Goal: Transaction & Acquisition: Purchase product/service

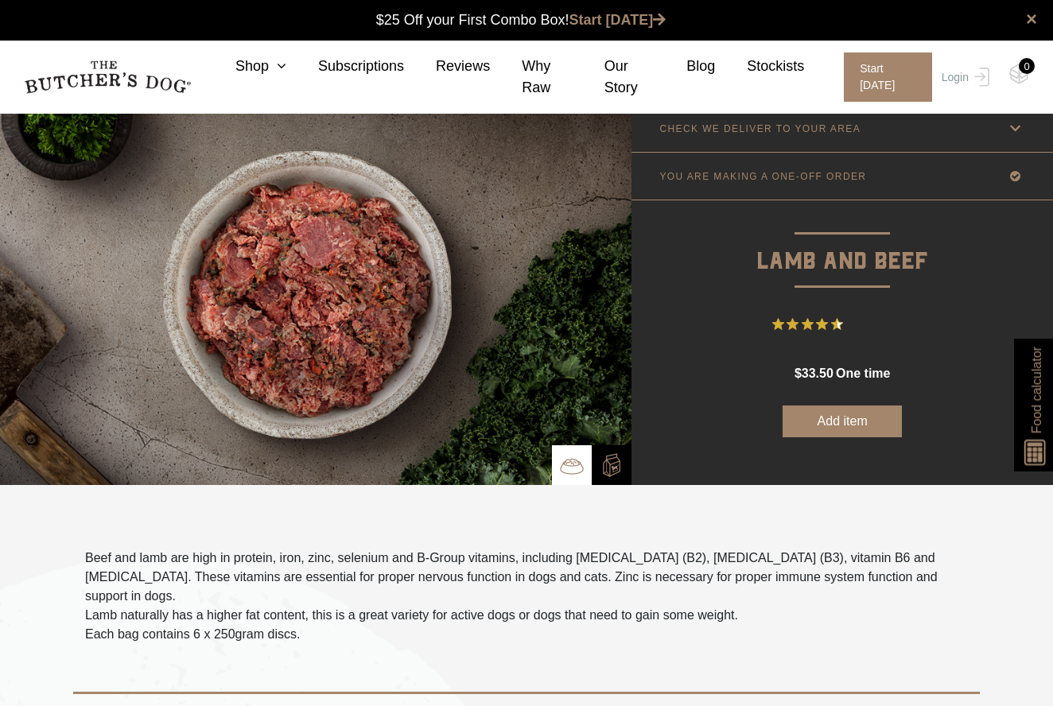
scroll to position [1, 0]
click at [979, 91] on link "Login" at bounding box center [964, 77] width 52 height 49
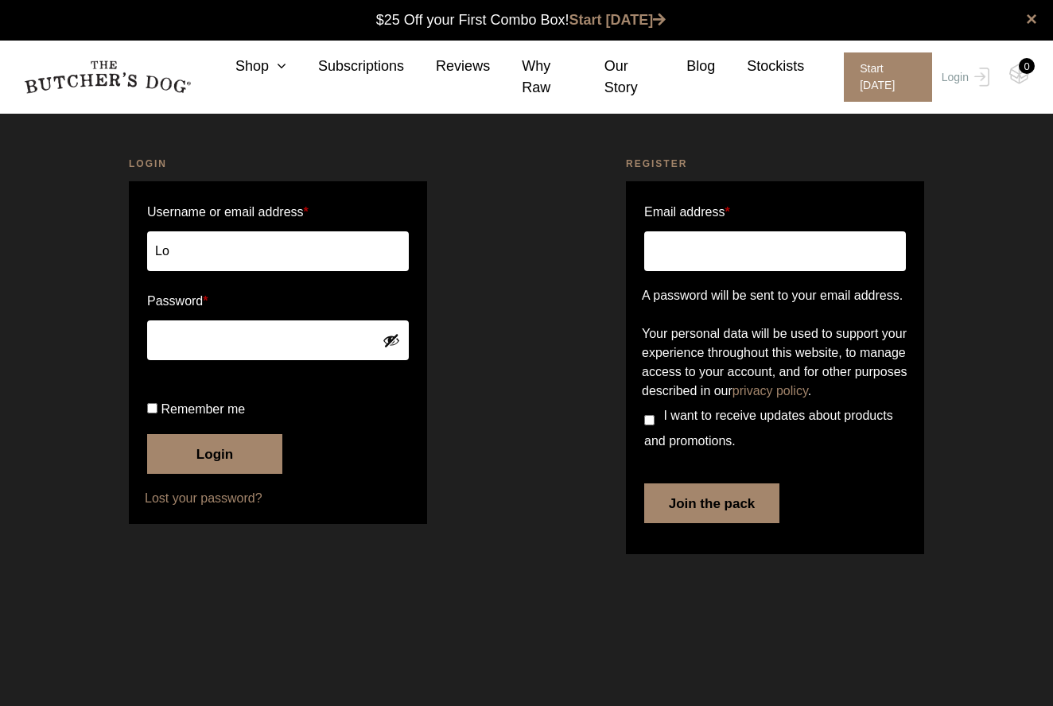
type input "L"
type input "[PERSON_NAME][EMAIL_ADDRESS][DOMAIN_NAME]"
click at [198, 474] on button "Login" at bounding box center [214, 454] width 135 height 40
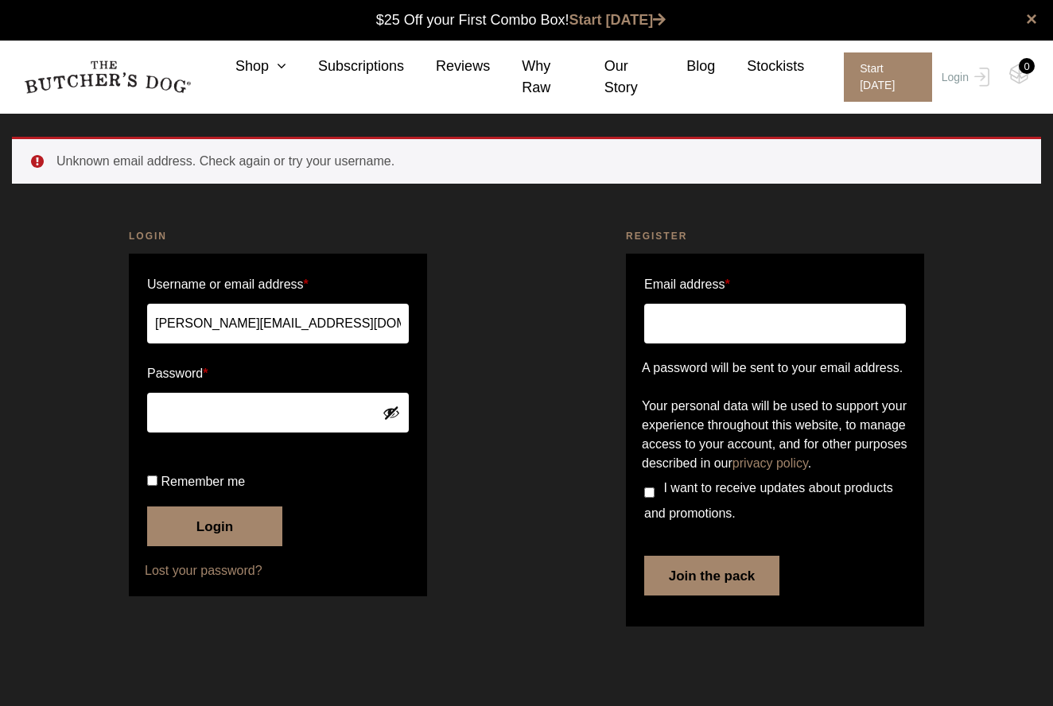
click at [390, 406] on button "Show password" at bounding box center [392, 413] width 18 height 18
click at [203, 547] on button "Login" at bounding box center [214, 527] width 135 height 40
type input "[PERSON_NAME][EMAIL_ADDRESS][DOMAIN_NAME]"
click at [182, 547] on button "Login" at bounding box center [214, 527] width 135 height 40
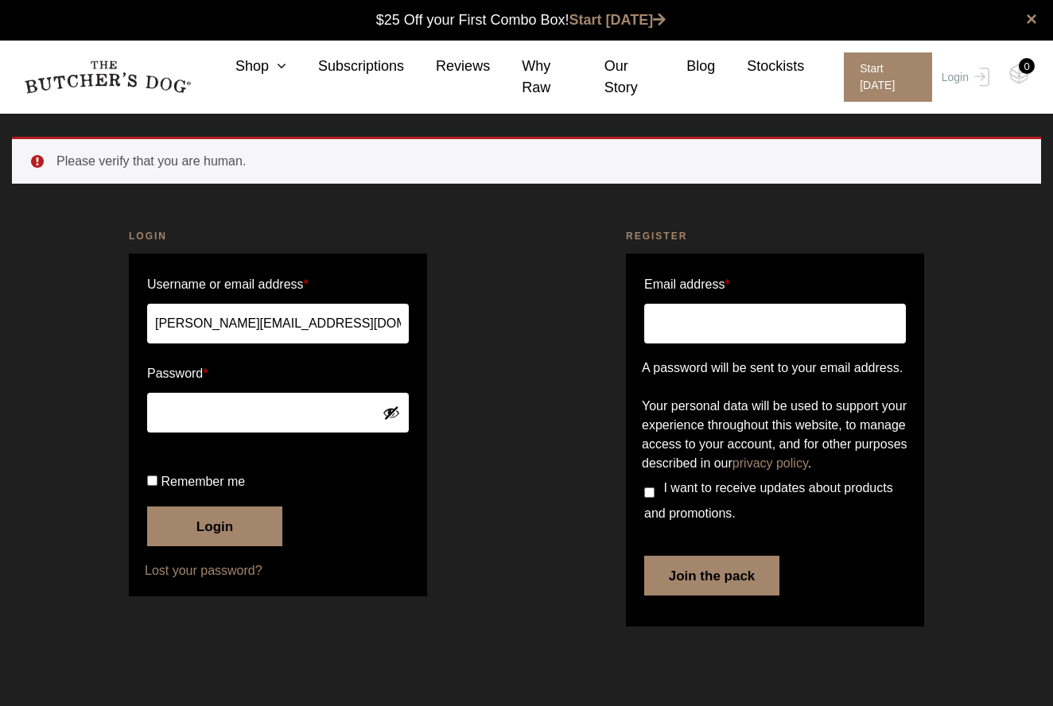
scroll to position [1, 0]
click at [385, 406] on button "Show password" at bounding box center [392, 413] width 18 height 18
click at [185, 547] on button "Login" at bounding box center [214, 527] width 135 height 40
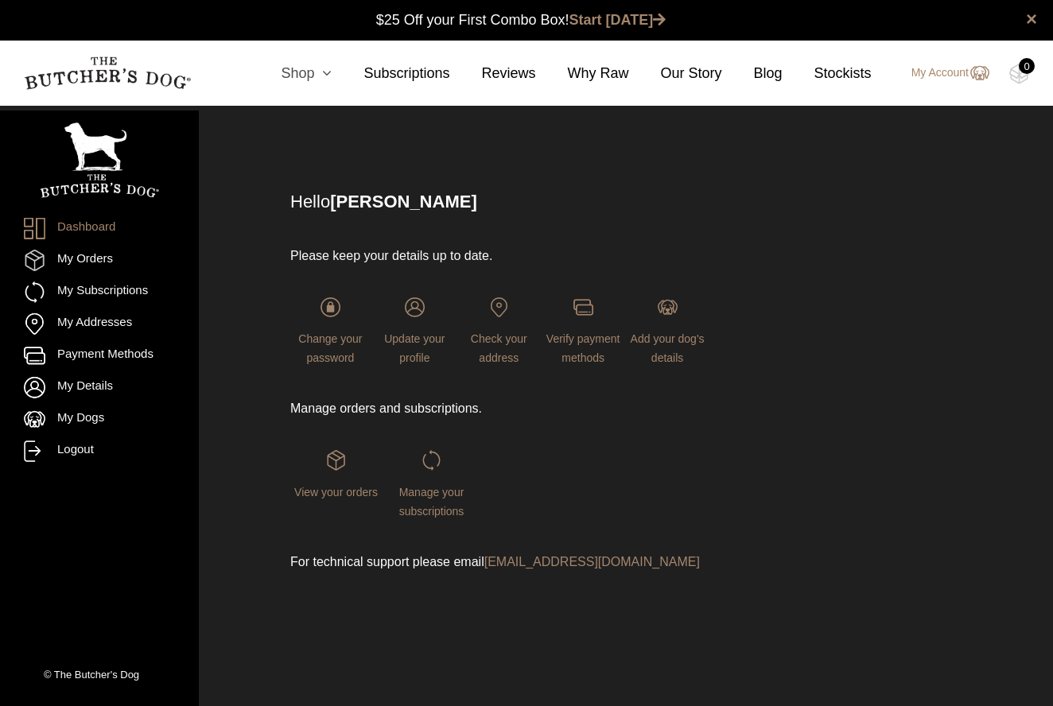
click at [327, 72] on icon at bounding box center [323, 73] width 18 height 14
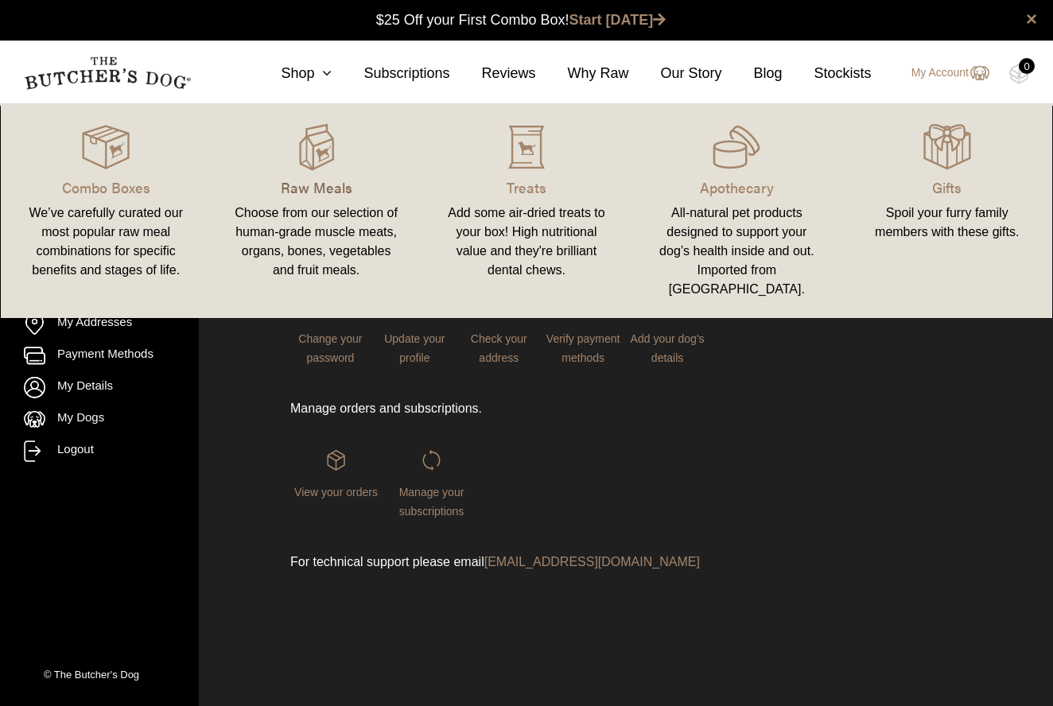
click at [318, 194] on p "Raw Meals" at bounding box center [316, 187] width 172 height 21
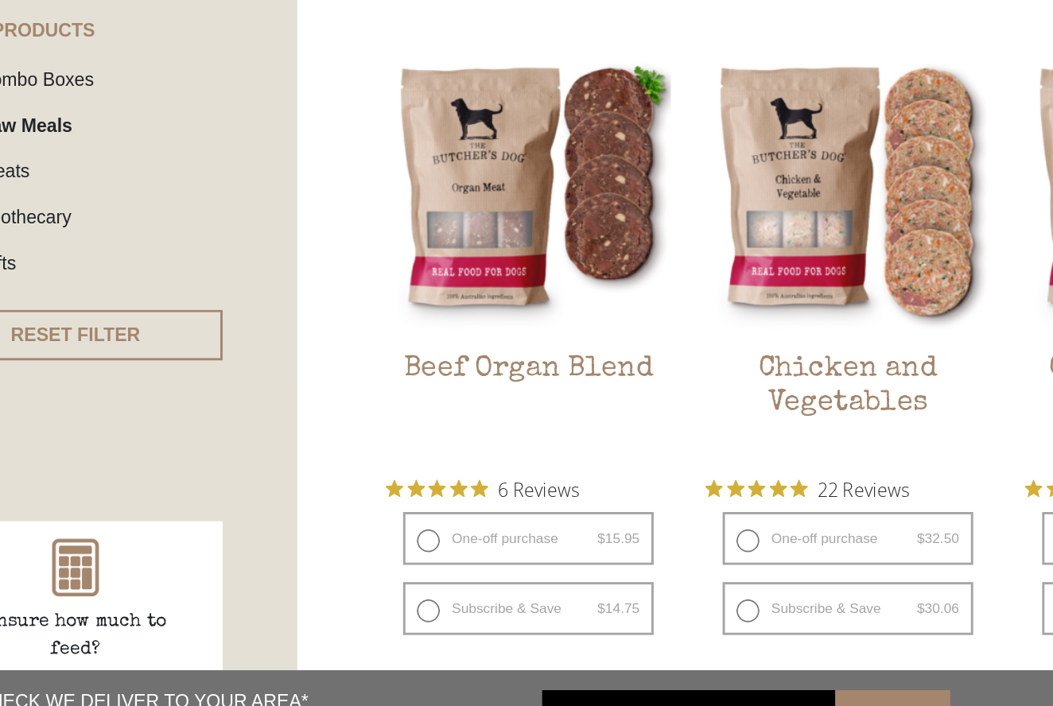
scroll to position [384, 0]
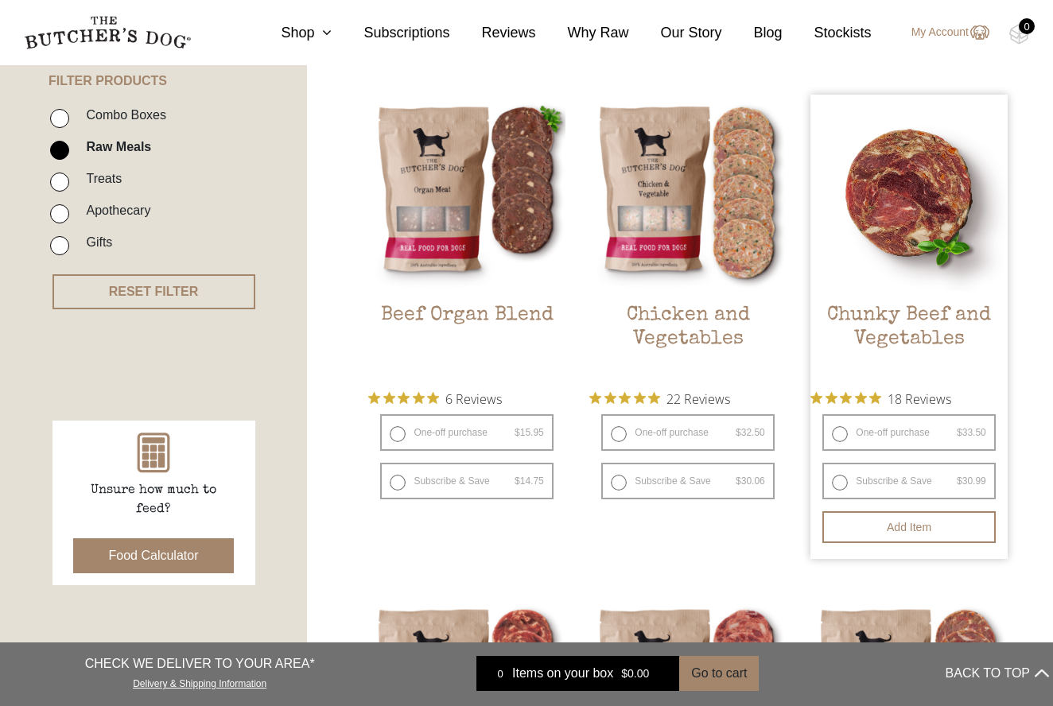
click at [842, 434] on label "One-off purchase $ 33.50 — or subscribe and save 7.5%" at bounding box center [909, 432] width 173 height 37
radio input "true"
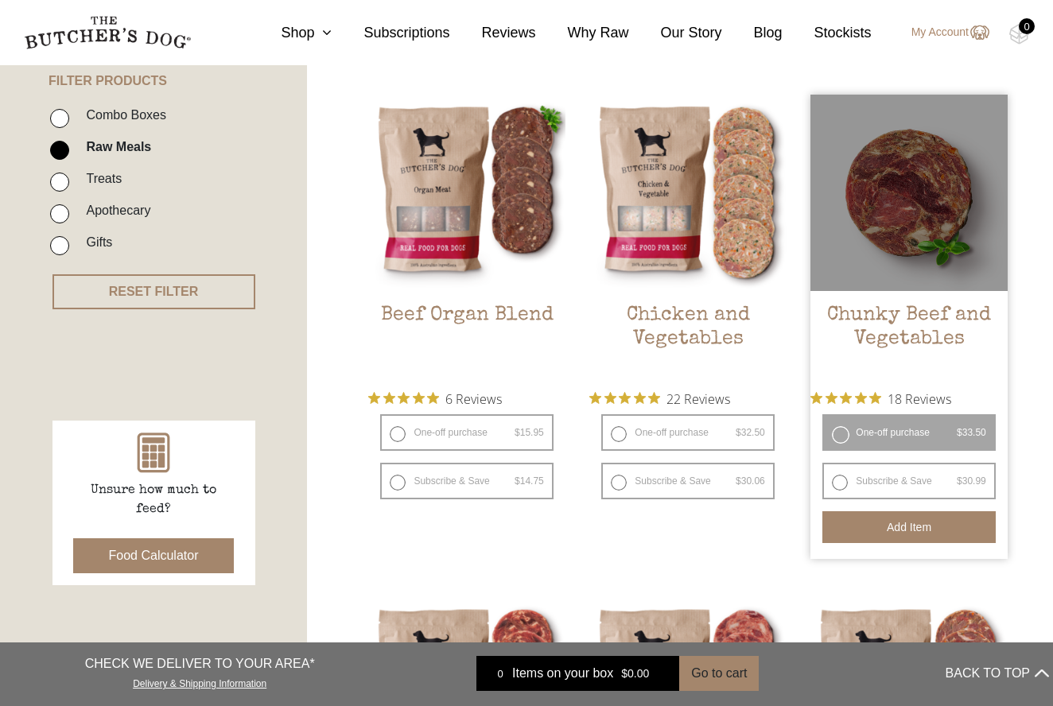
click at [842, 530] on button "Add item" at bounding box center [909, 527] width 173 height 32
click at [842, 529] on button "Add more" at bounding box center [909, 527] width 173 height 32
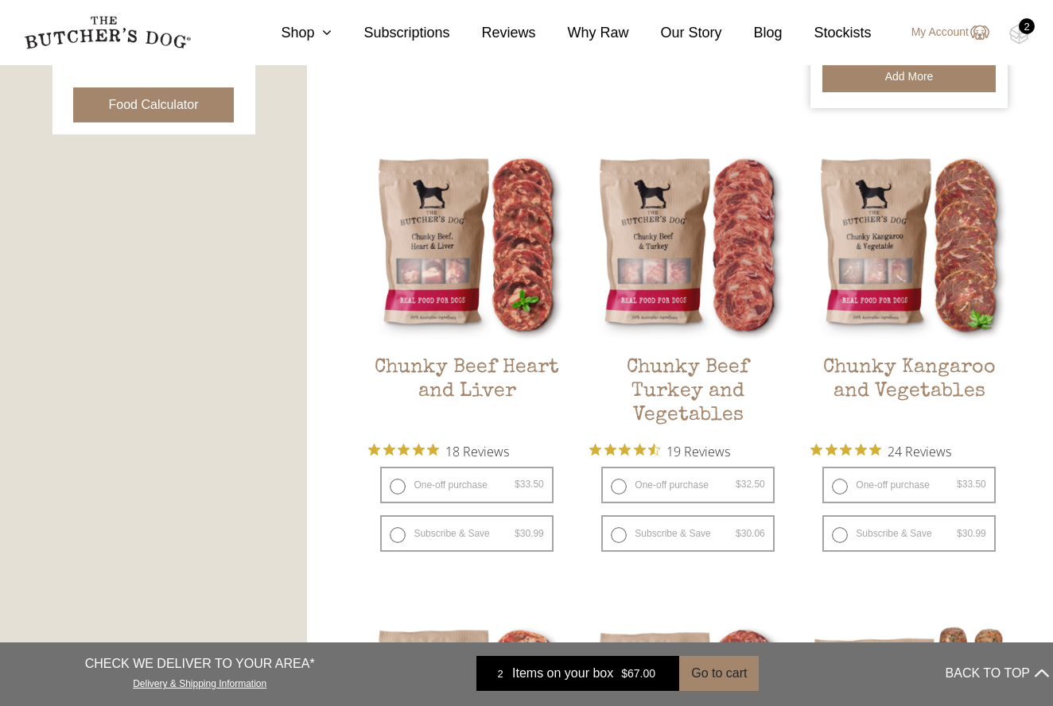
scroll to position [852, 0]
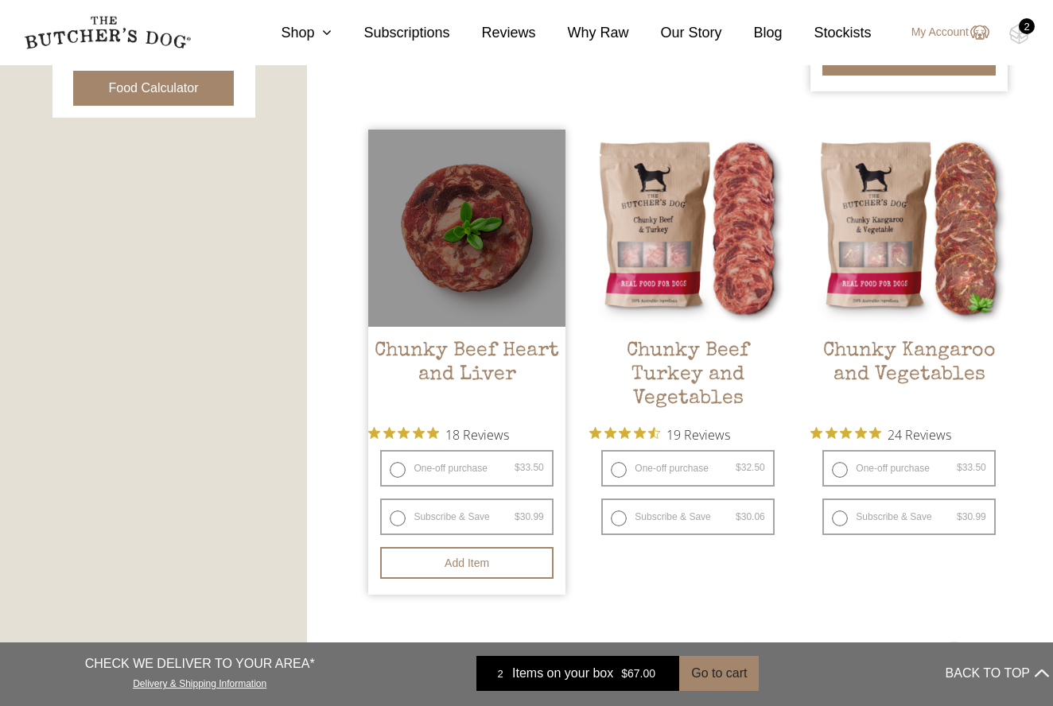
click at [399, 468] on label "One-off purchase $ 33.50 — or subscribe and save 7.5%" at bounding box center [466, 468] width 173 height 37
radio input "true"
radio input "false"
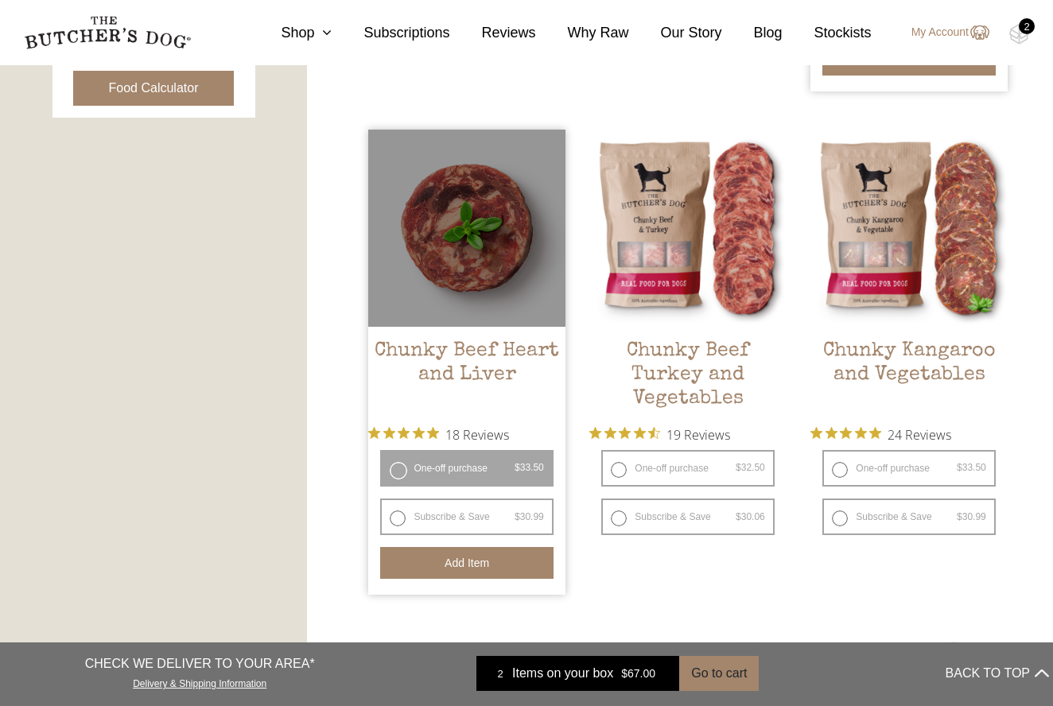
click at [449, 559] on button "Add item" at bounding box center [466, 563] width 173 height 32
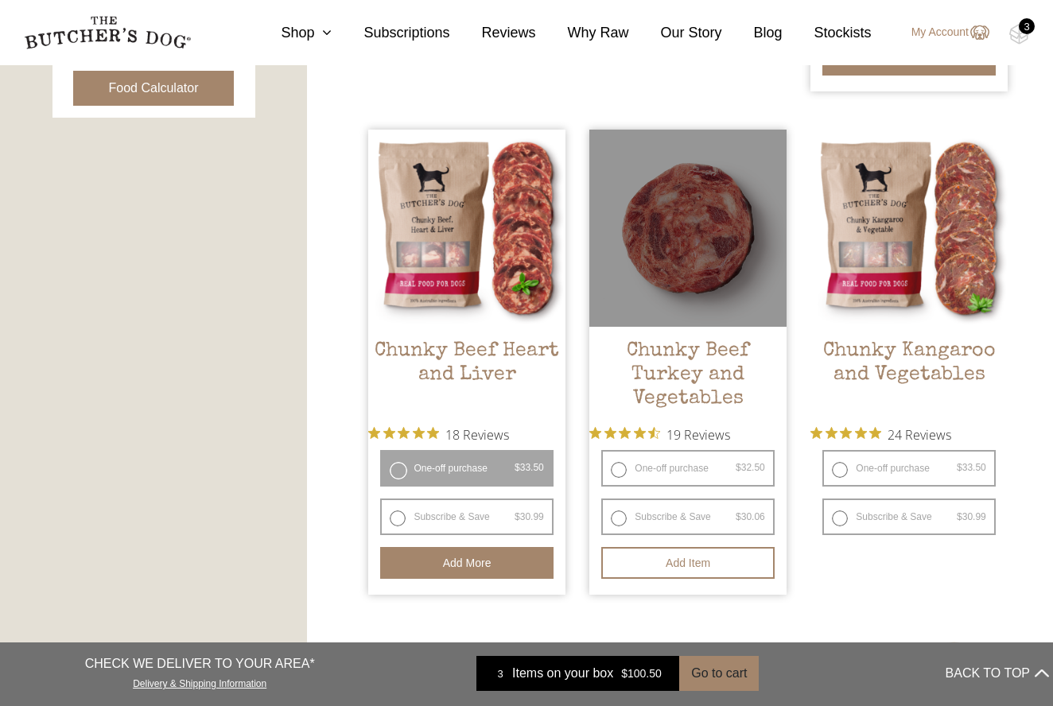
click at [617, 473] on label "One-off purchase $ 32.50 — or subscribe and save 7.5%" at bounding box center [687, 468] width 173 height 37
radio input "true"
radio input "false"
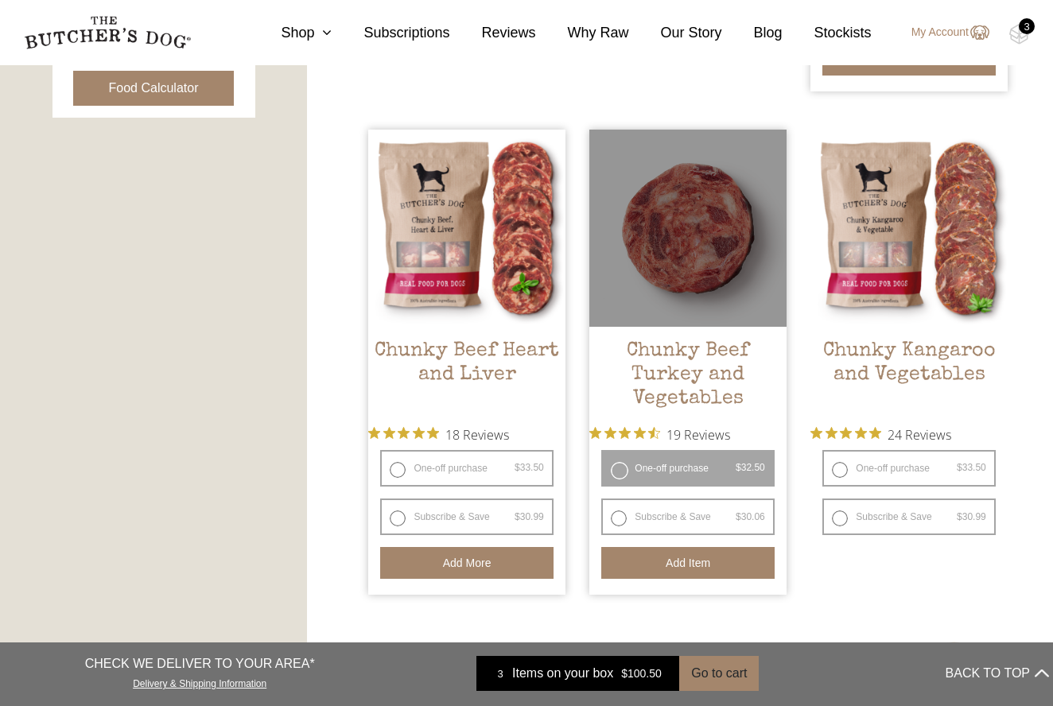
click at [674, 569] on button "Add item" at bounding box center [687, 563] width 173 height 32
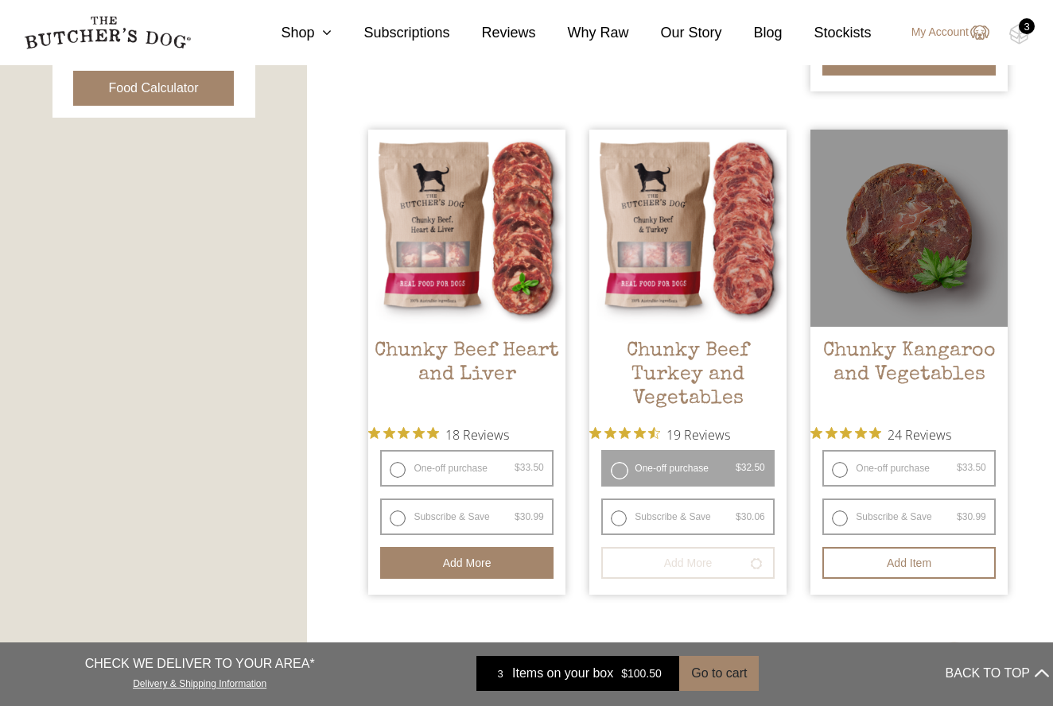
click at [838, 469] on label "One-off purchase $ 33.50 — or subscribe and save 7.5%" at bounding box center [909, 468] width 173 height 37
radio input "true"
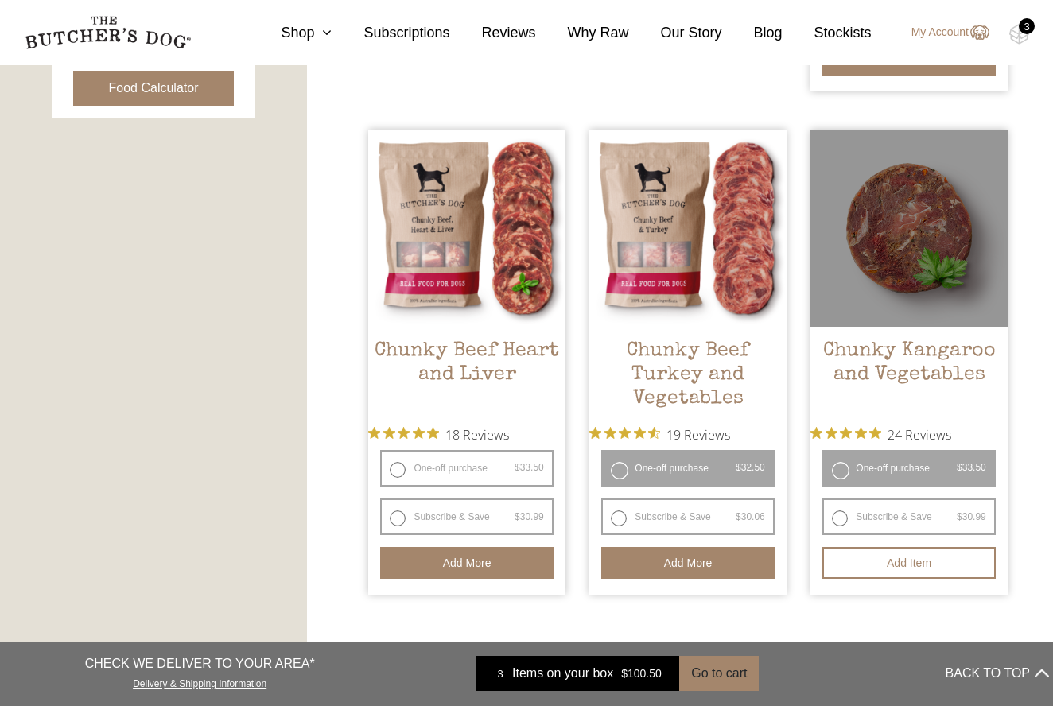
radio input "false"
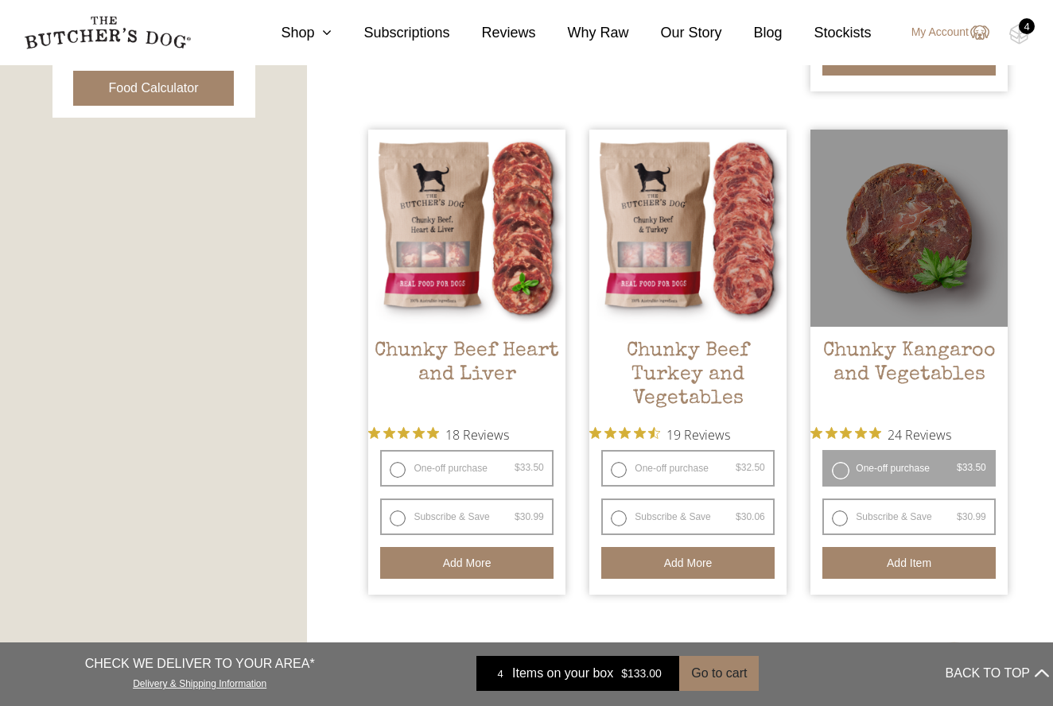
click at [881, 558] on button "Add item" at bounding box center [909, 563] width 173 height 32
click at [881, 558] on button "Add more" at bounding box center [909, 563] width 173 height 32
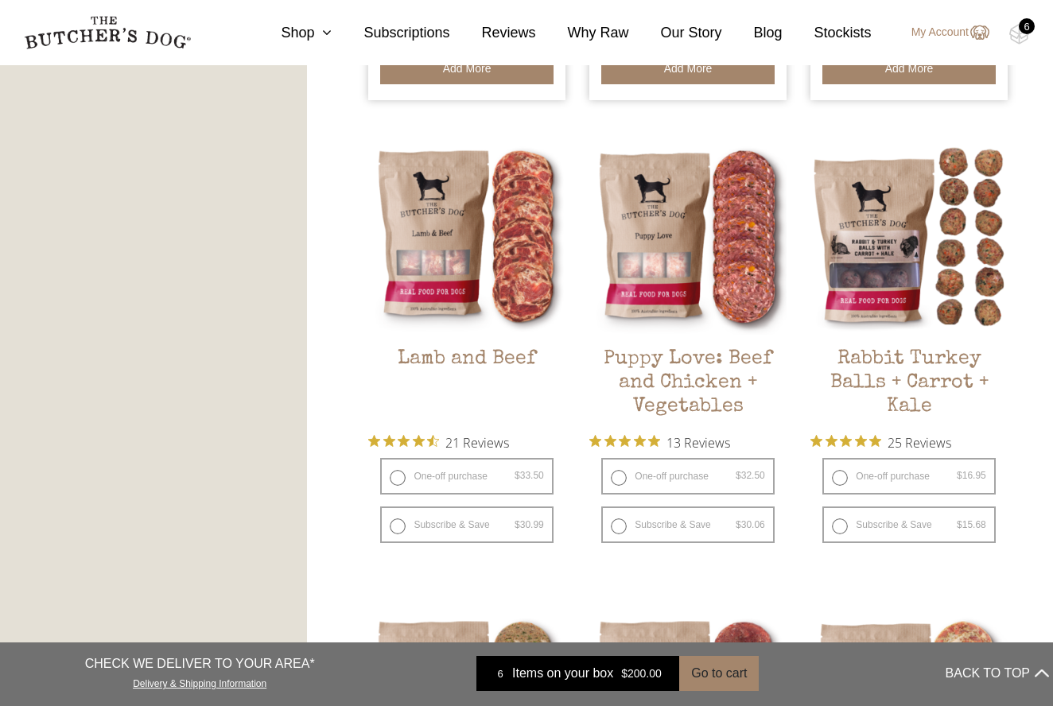
scroll to position [1367, 0]
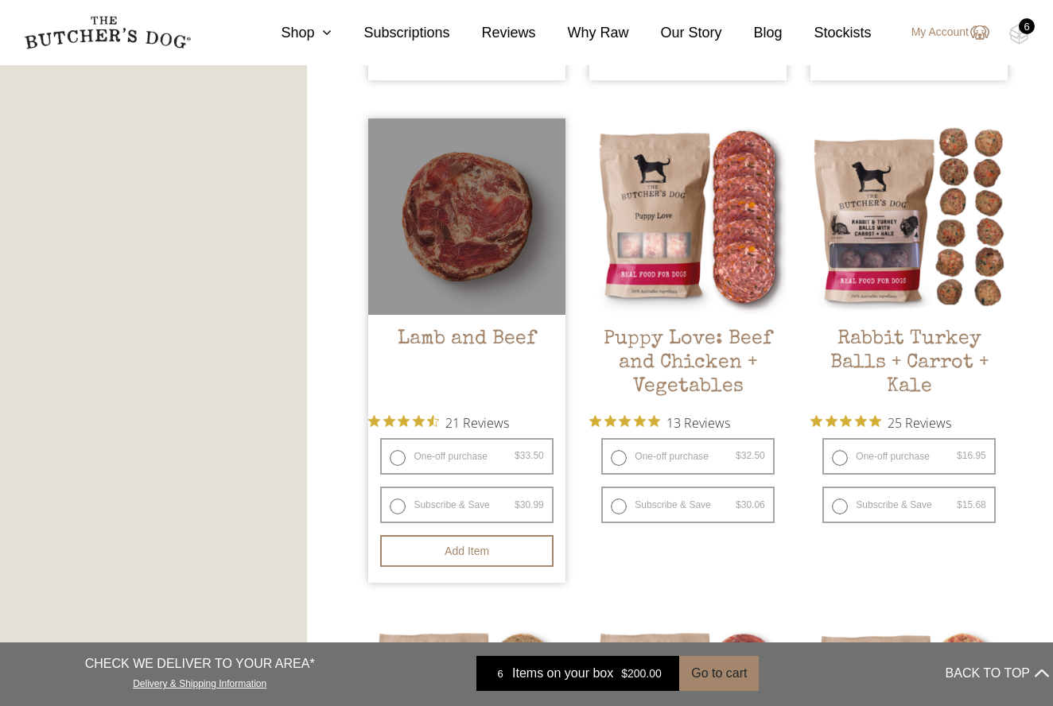
click at [406, 453] on label "One-off purchase $ 33.50 — or subscribe and save 7.5%" at bounding box center [466, 456] width 173 height 37
radio input "true"
radio input "false"
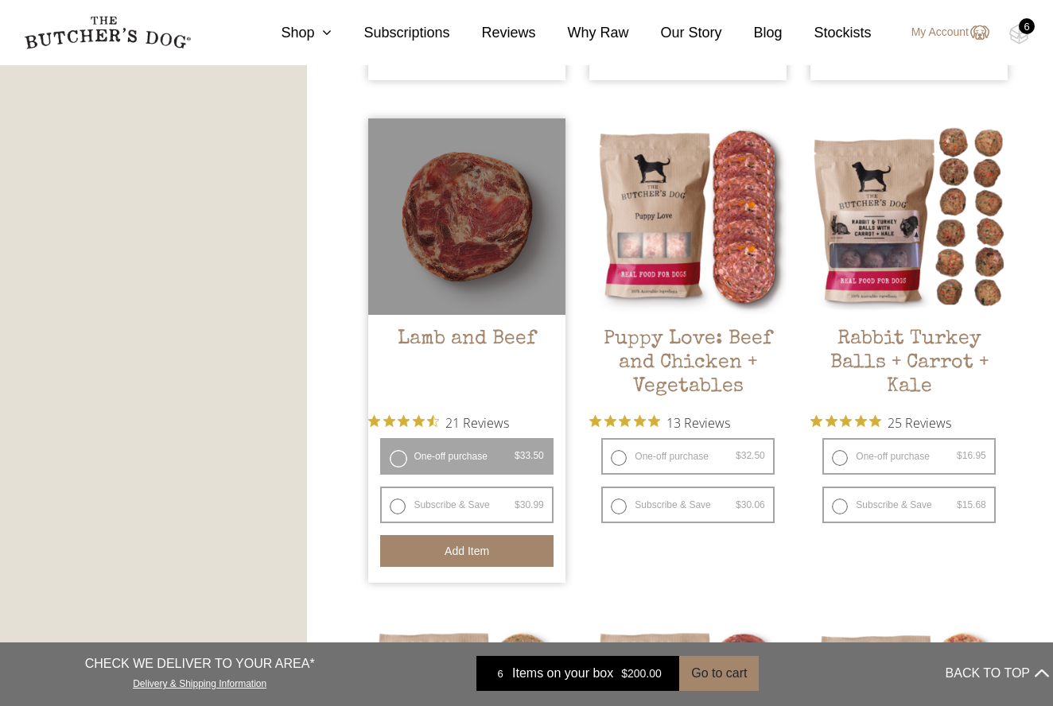
click at [429, 550] on button "Add item" at bounding box center [466, 551] width 173 height 32
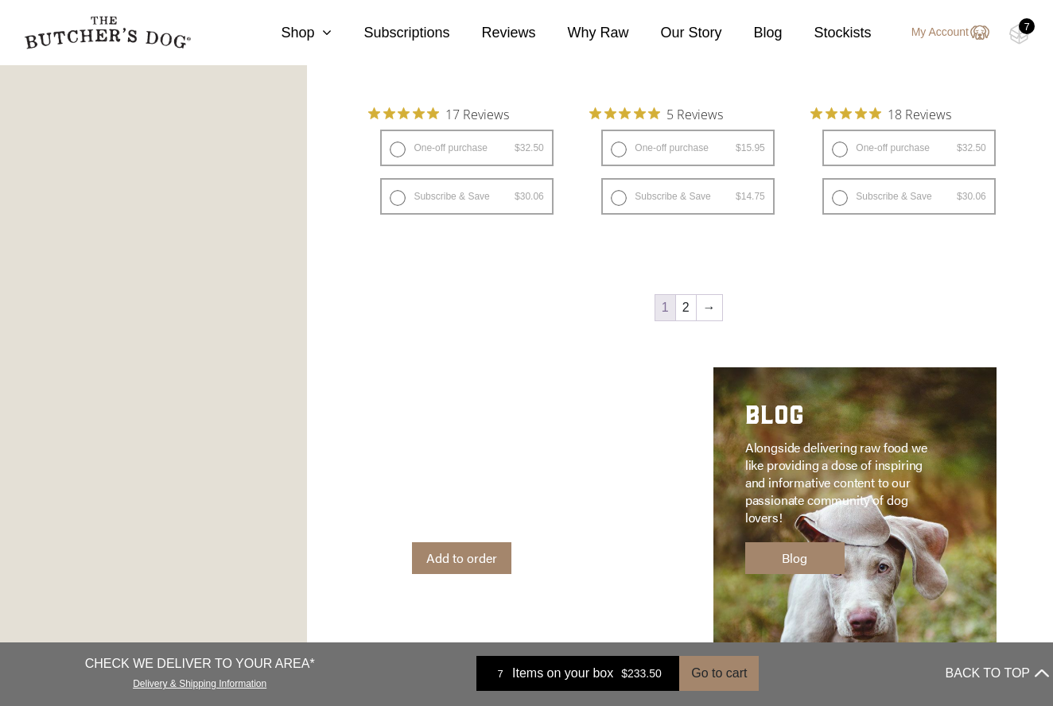
scroll to position [2193, 0]
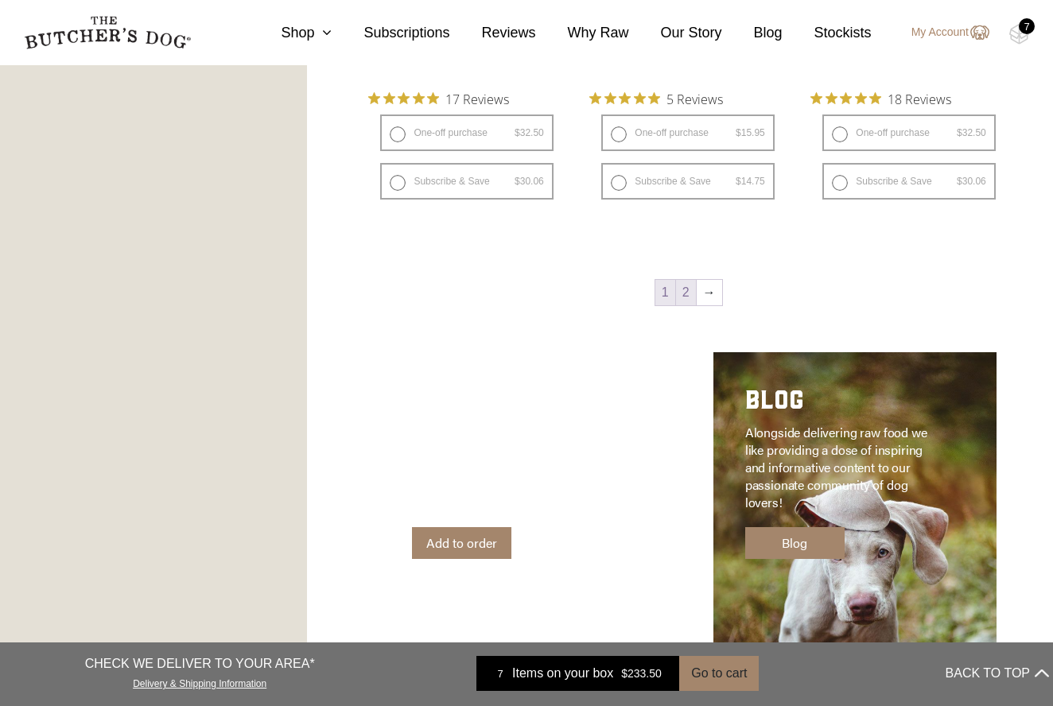
click at [683, 298] on link "2" at bounding box center [686, 292] width 20 height 25
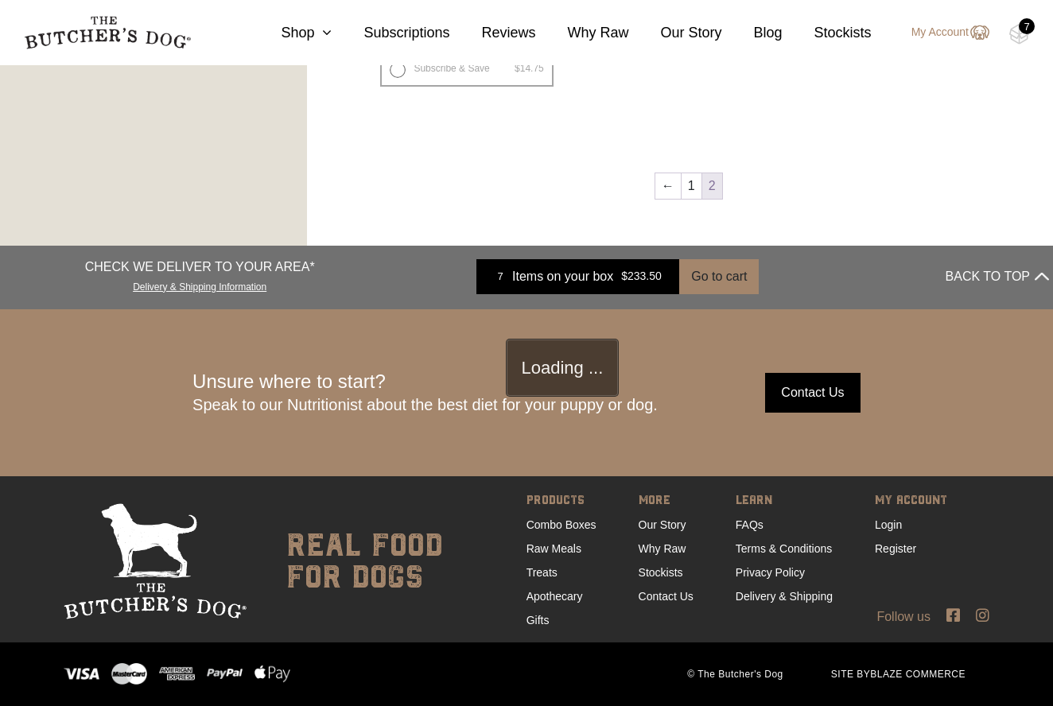
scroll to position [360, 0]
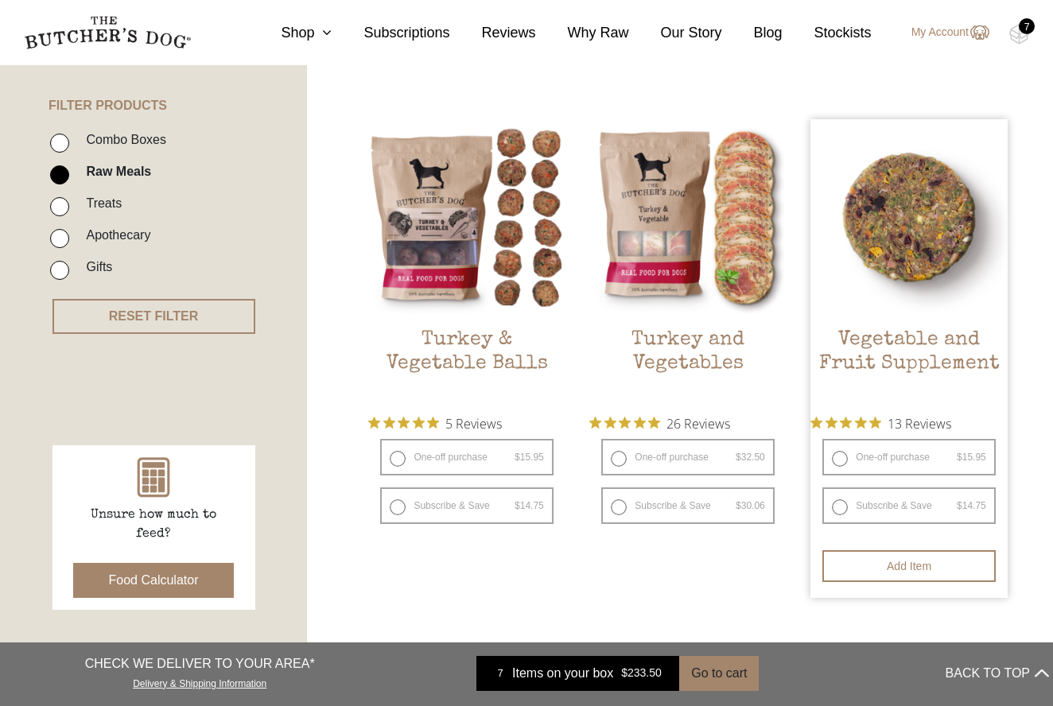
click at [841, 457] on label "One-off purchase $ 15.95 — or subscribe and save 7.5%" at bounding box center [909, 457] width 173 height 37
radio input "true"
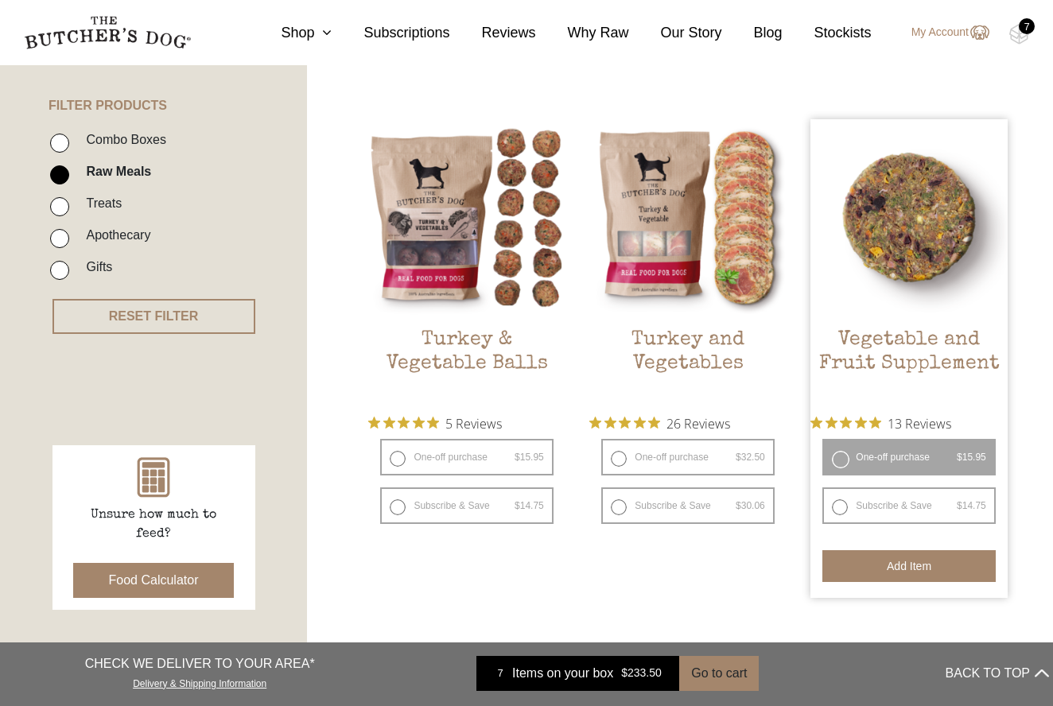
click at [869, 550] on button "Add item" at bounding box center [909, 566] width 173 height 32
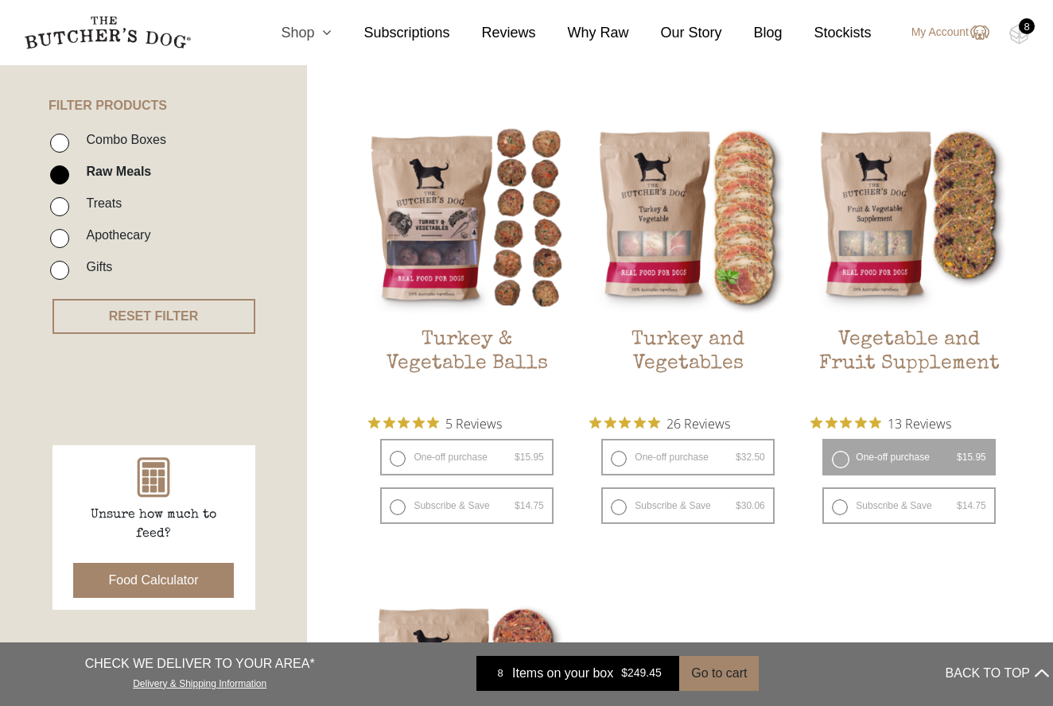
click at [323, 36] on icon at bounding box center [323, 32] width 18 height 14
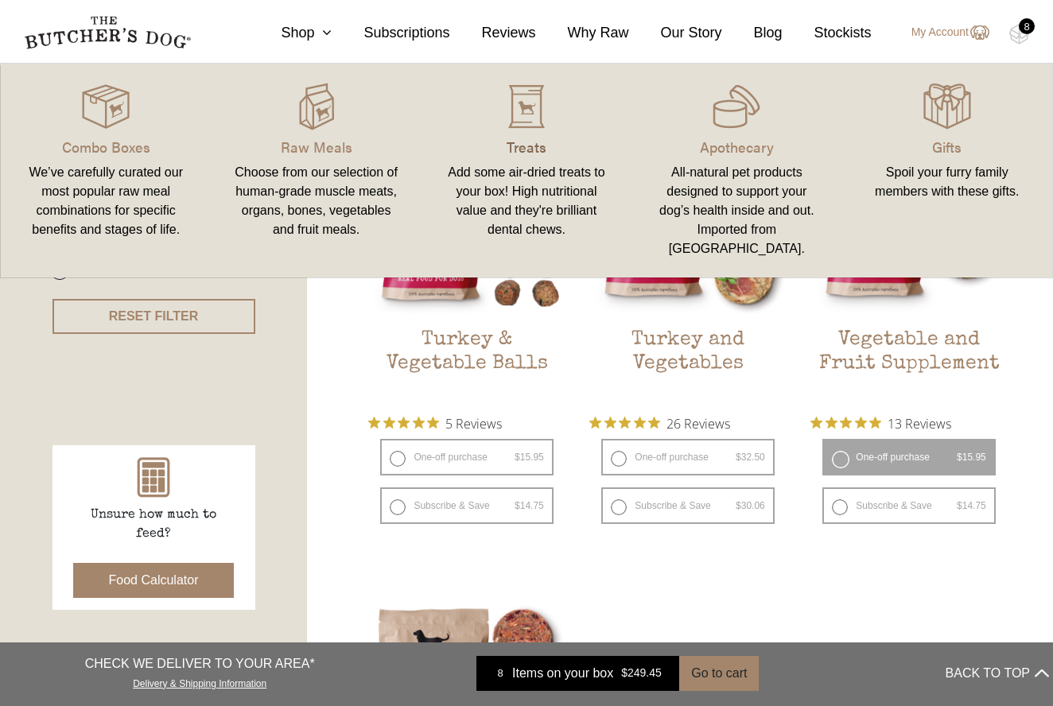
click at [540, 152] on p "Treats" at bounding box center [527, 146] width 172 height 21
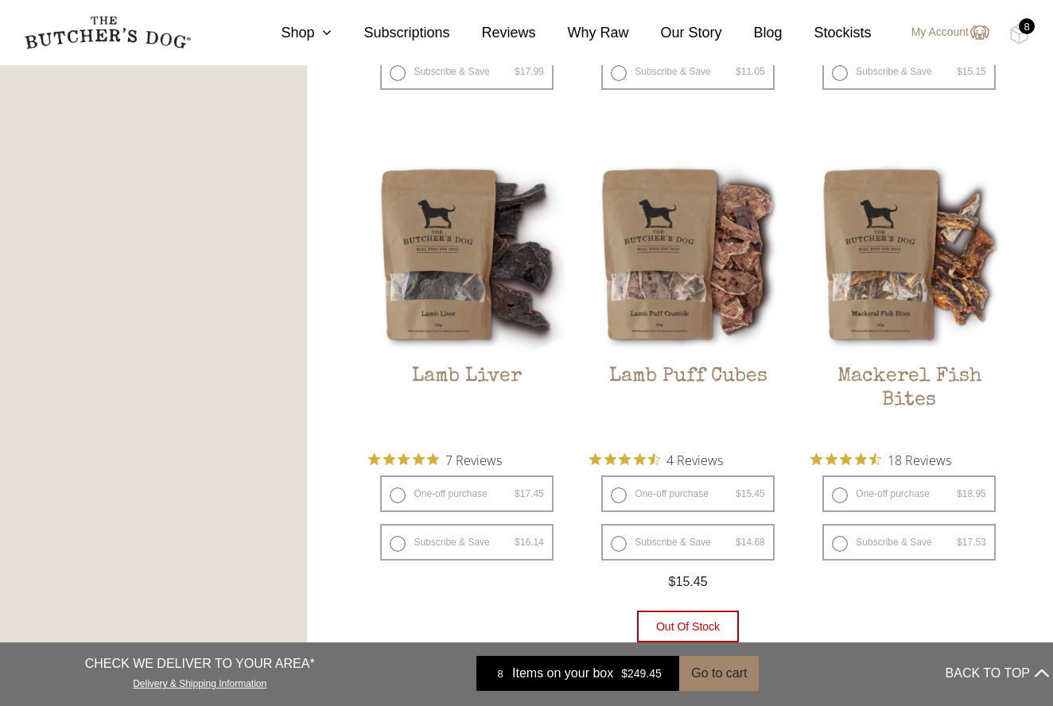
scroll to position [1746, 0]
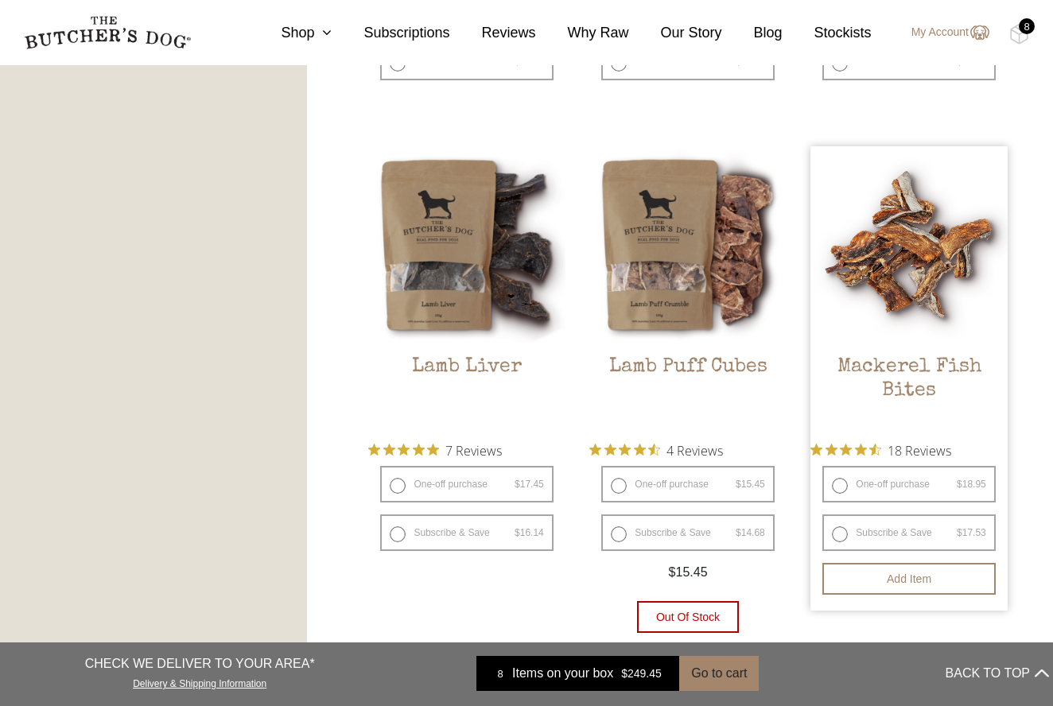
click at [840, 476] on label "One-off purchase $ 18.95 — or subscribe and save 7.5%" at bounding box center [909, 484] width 173 height 37
radio input "true"
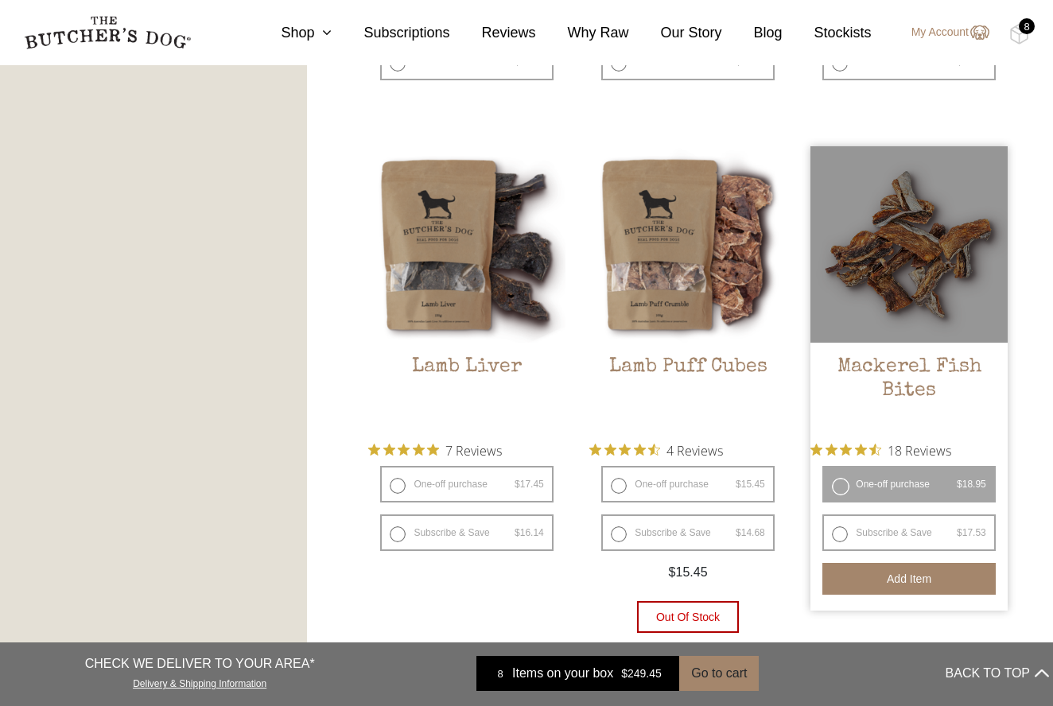
click at [872, 571] on button "Add item" at bounding box center [909, 579] width 173 height 32
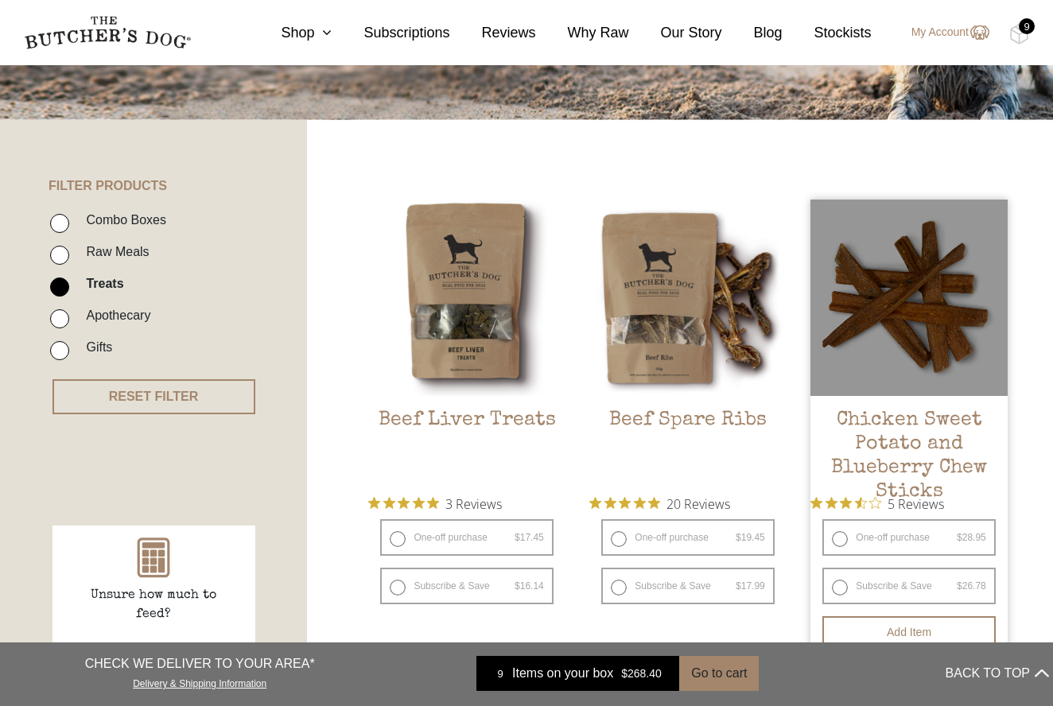
scroll to position [276, 0]
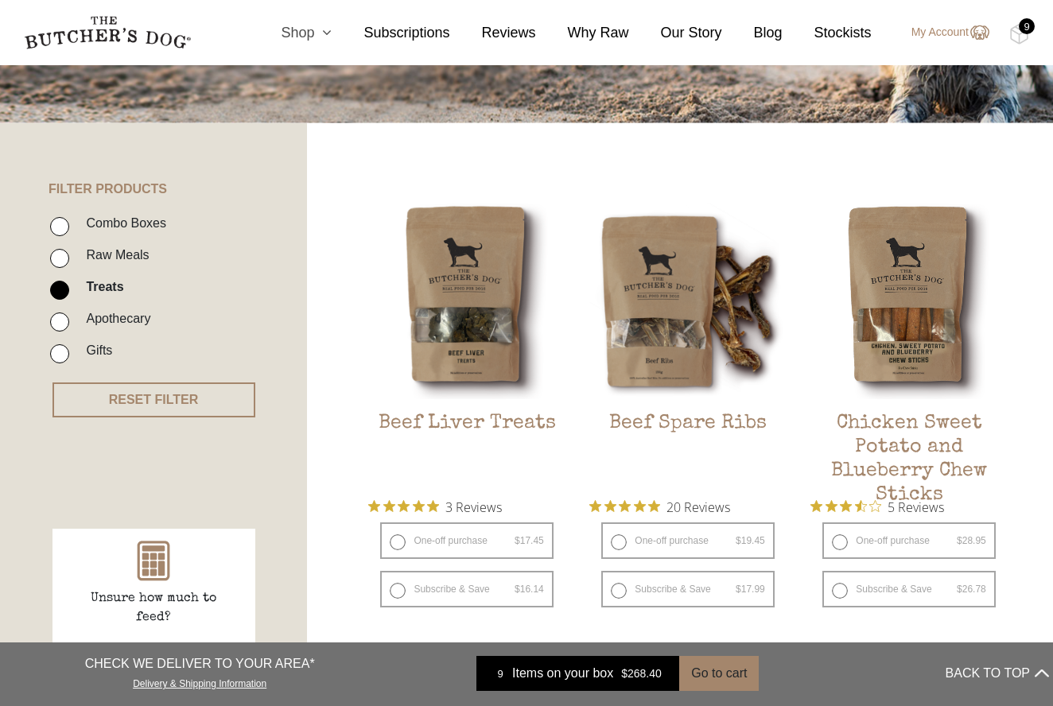
click at [298, 41] on link "Shop" at bounding box center [290, 32] width 83 height 21
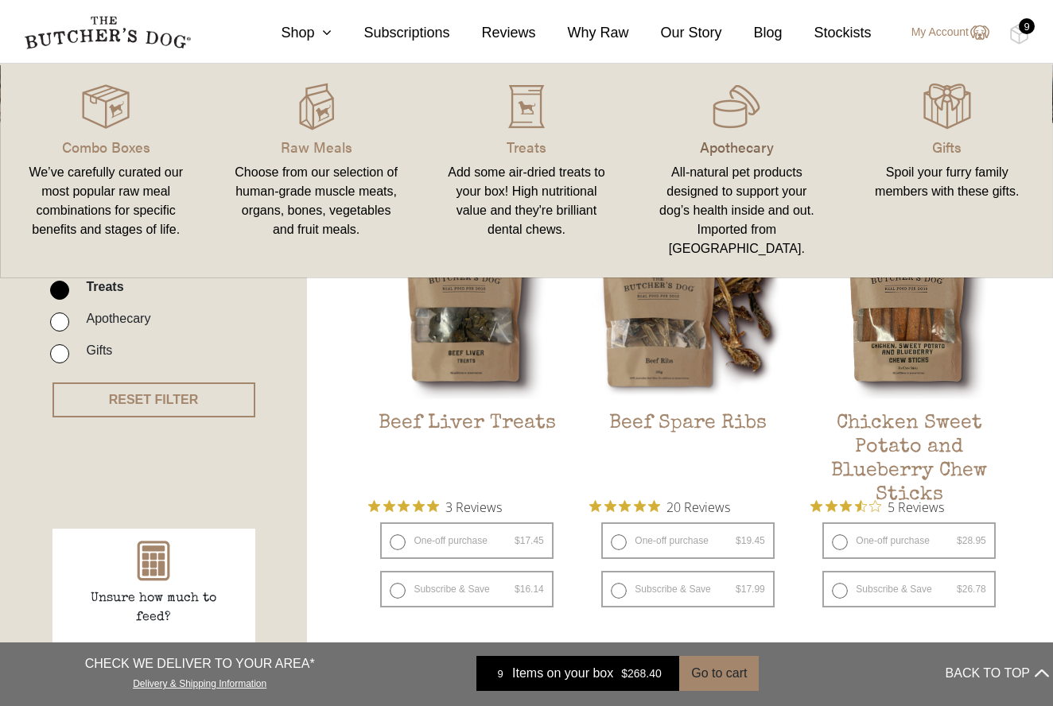
click at [720, 152] on p "Apothecary" at bounding box center [737, 146] width 172 height 21
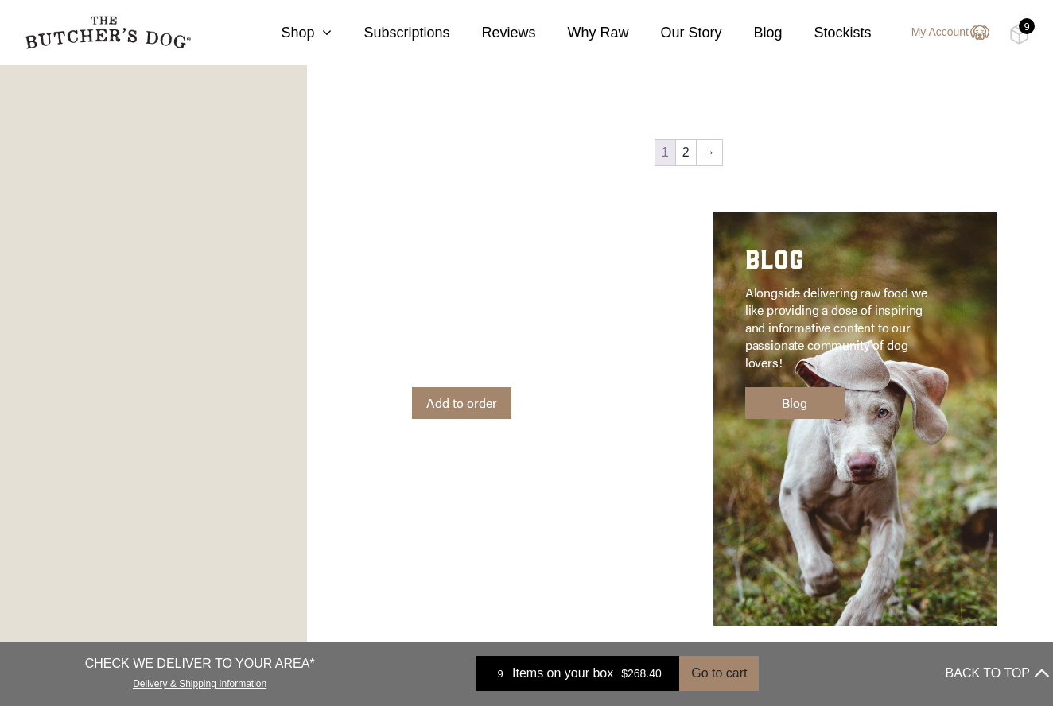
scroll to position [1996, 0]
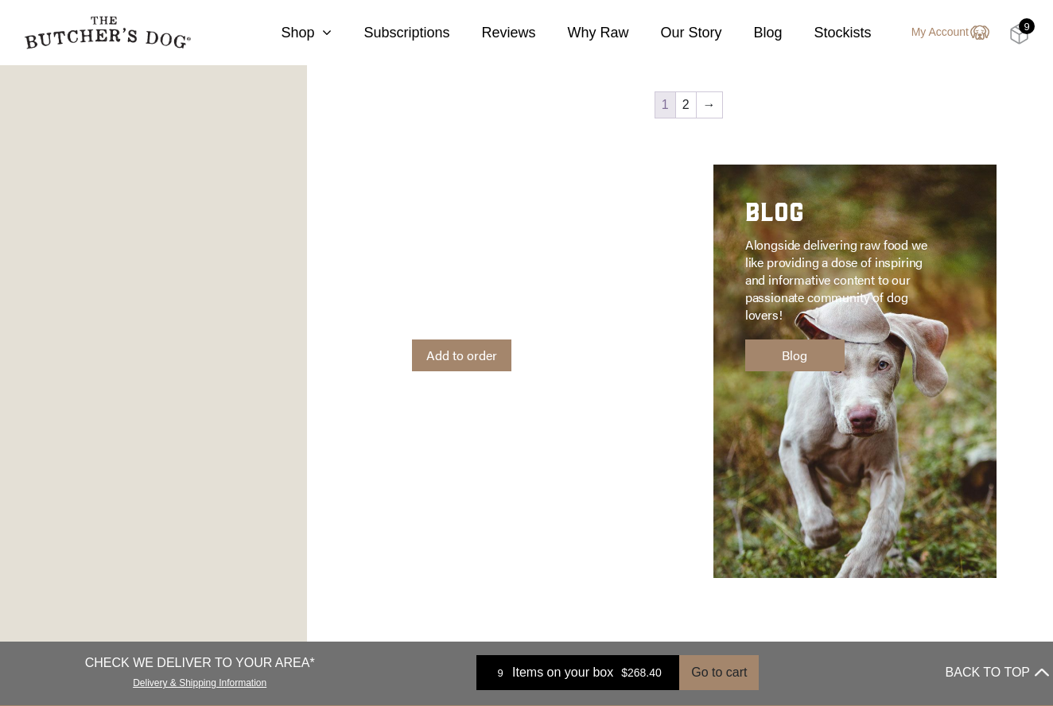
click at [1025, 44] on img at bounding box center [1019, 34] width 20 height 21
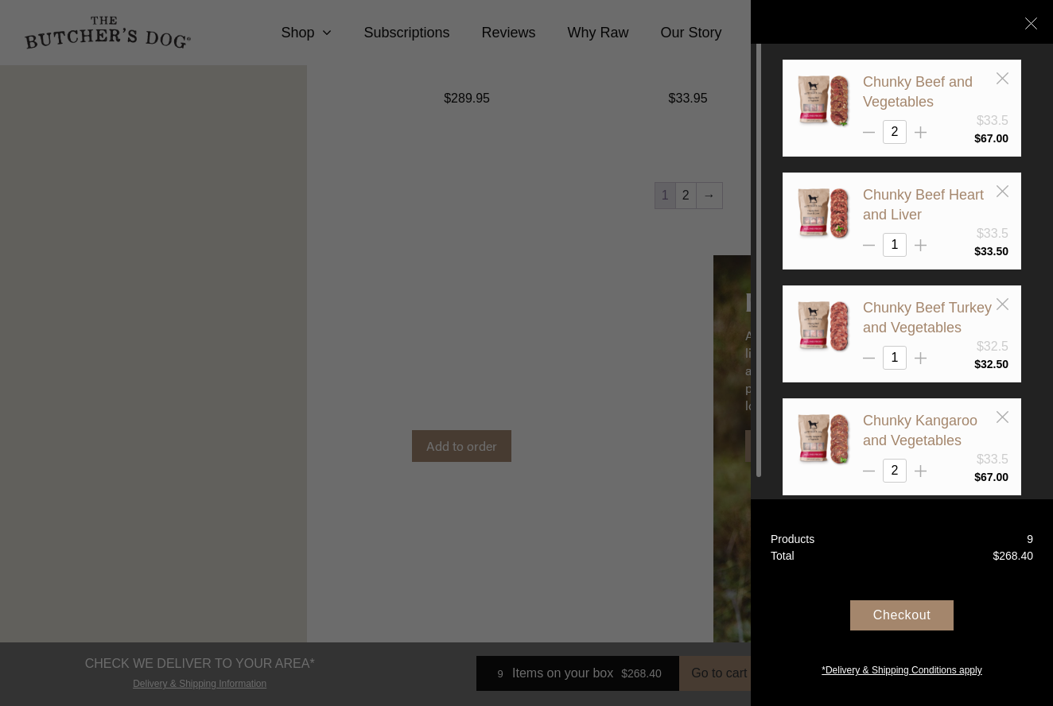
scroll to position [1898, 0]
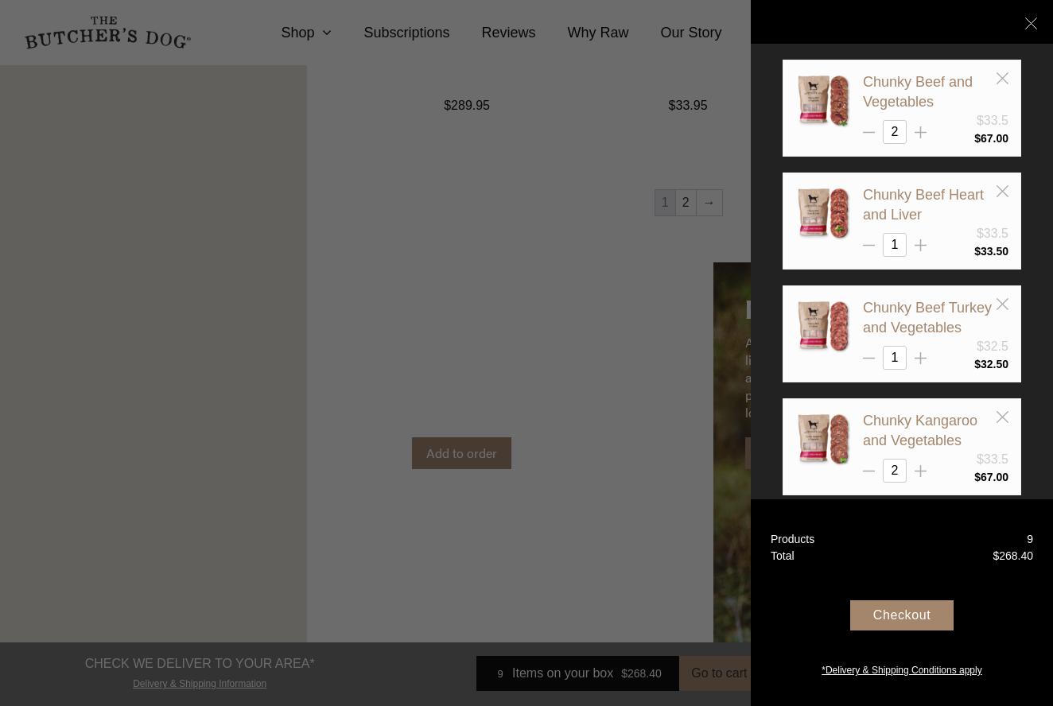
click at [890, 609] on div "Checkout" at bounding box center [901, 616] width 103 height 30
drag, startPoint x: 891, startPoint y: 622, endPoint x: 891, endPoint y: 611, distance: 11.1
